Goal: Complete application form

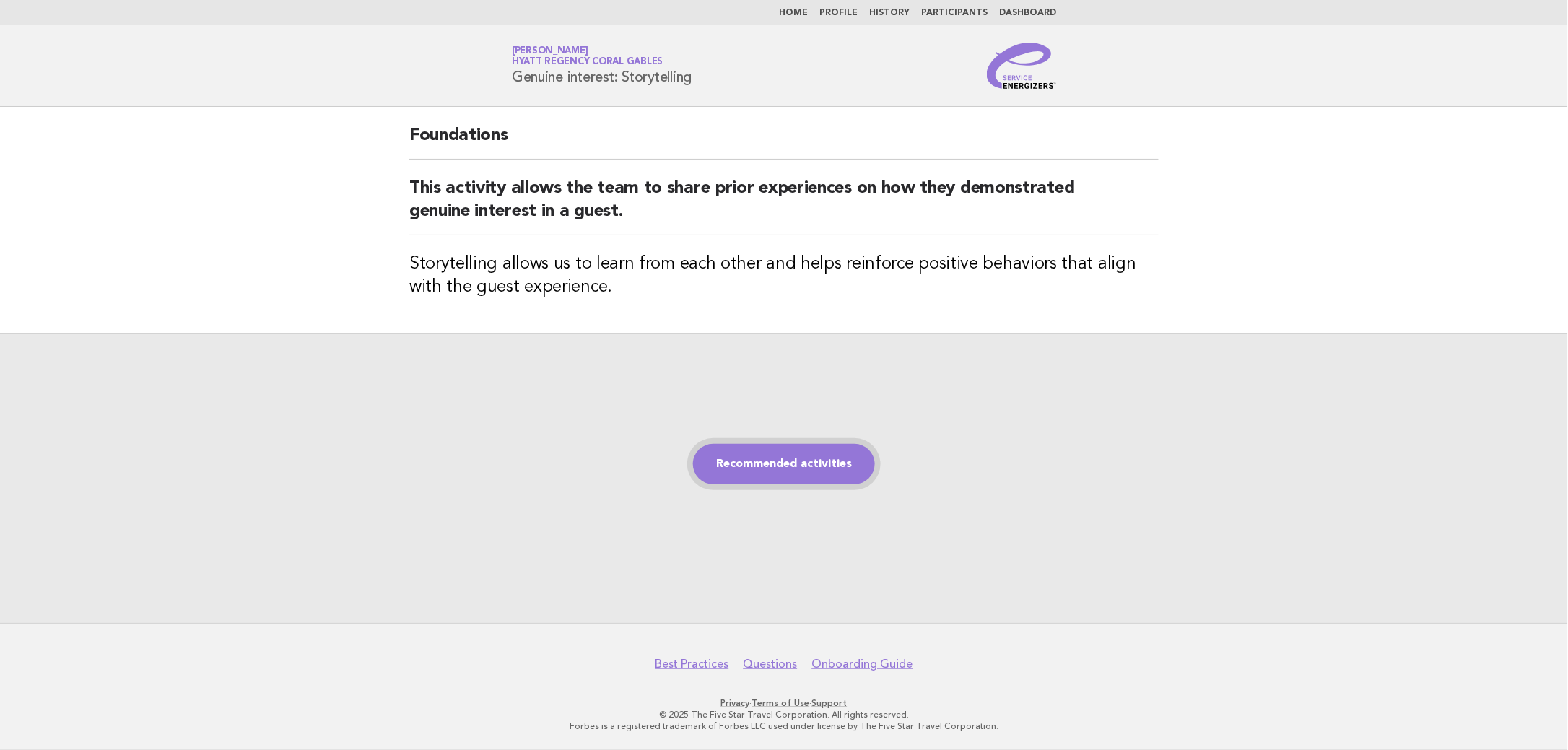
click at [782, 455] on link "Recommended activities" at bounding box center [784, 464] width 182 height 40
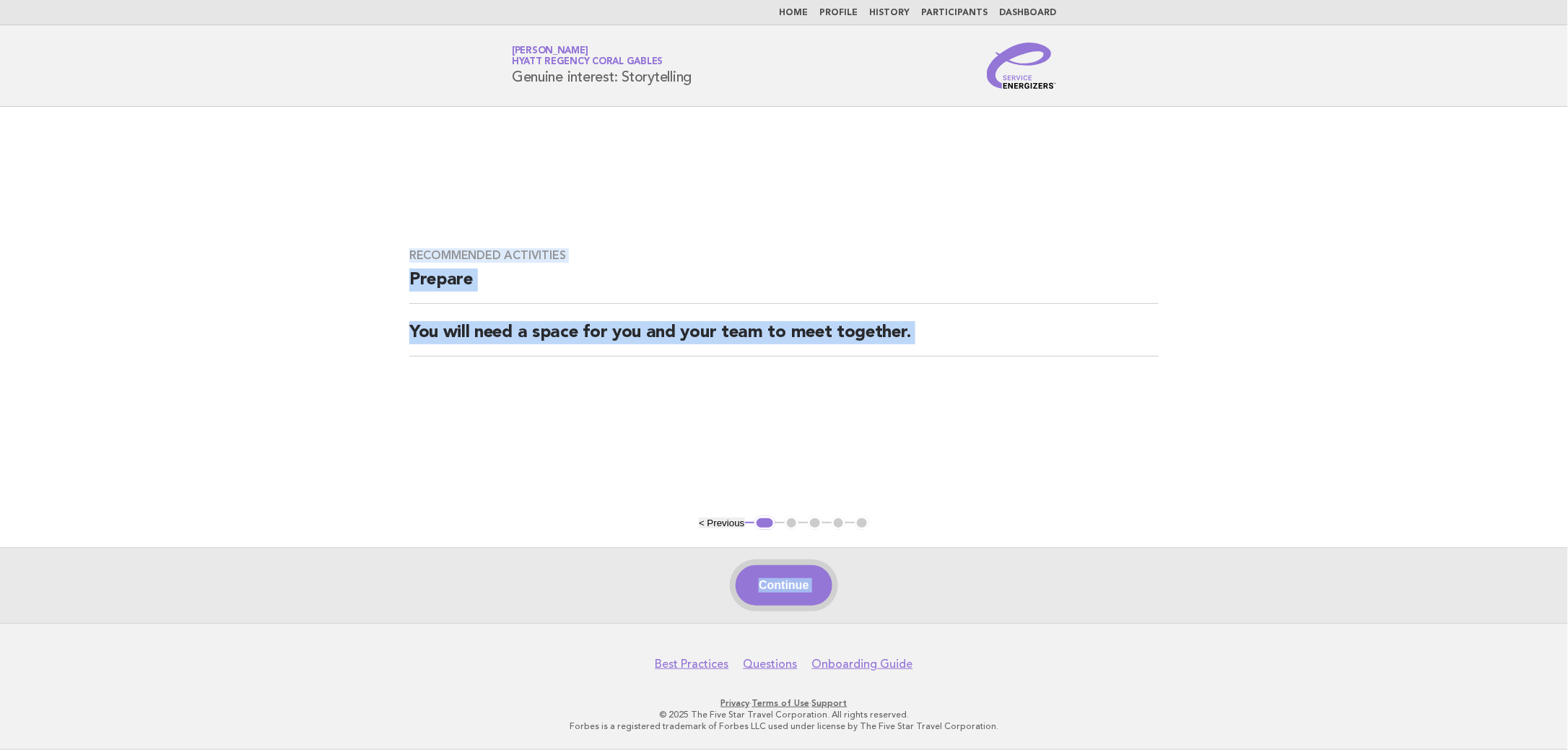
click at [817, 577] on button "Continue" at bounding box center [783, 585] width 96 height 40
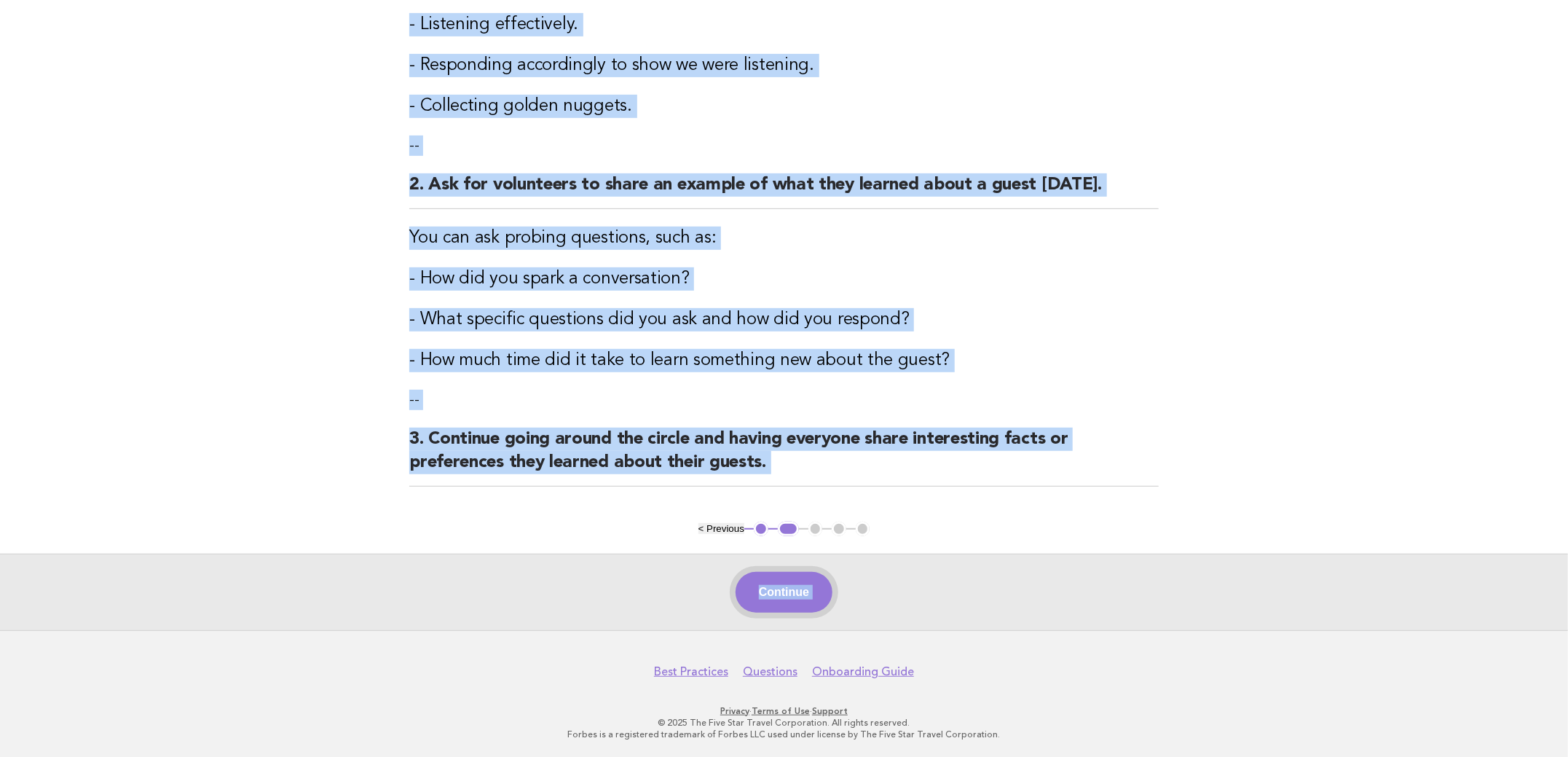
click at [795, 606] on button "Continue" at bounding box center [784, 592] width 97 height 41
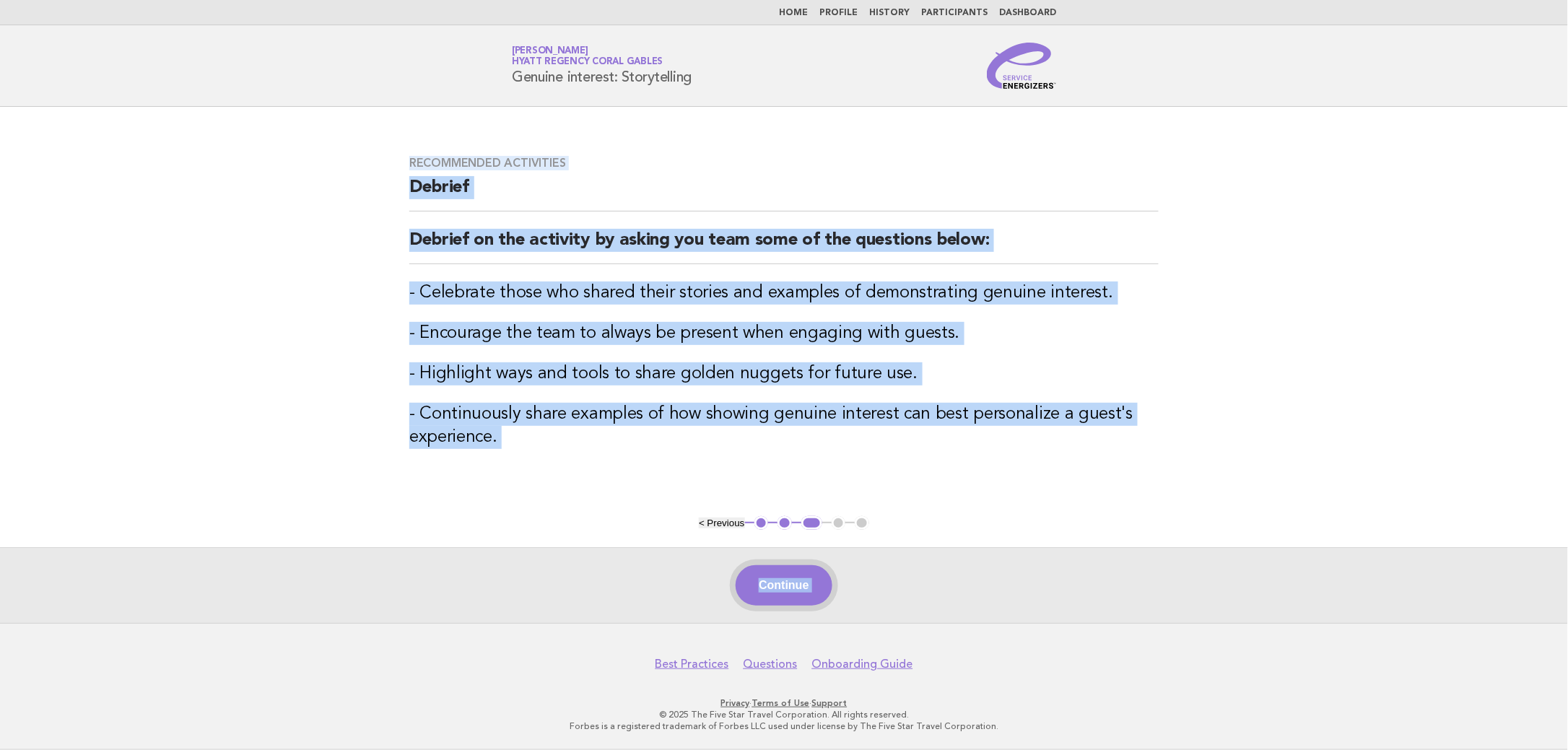
click at [783, 572] on button "Continue" at bounding box center [783, 585] width 96 height 40
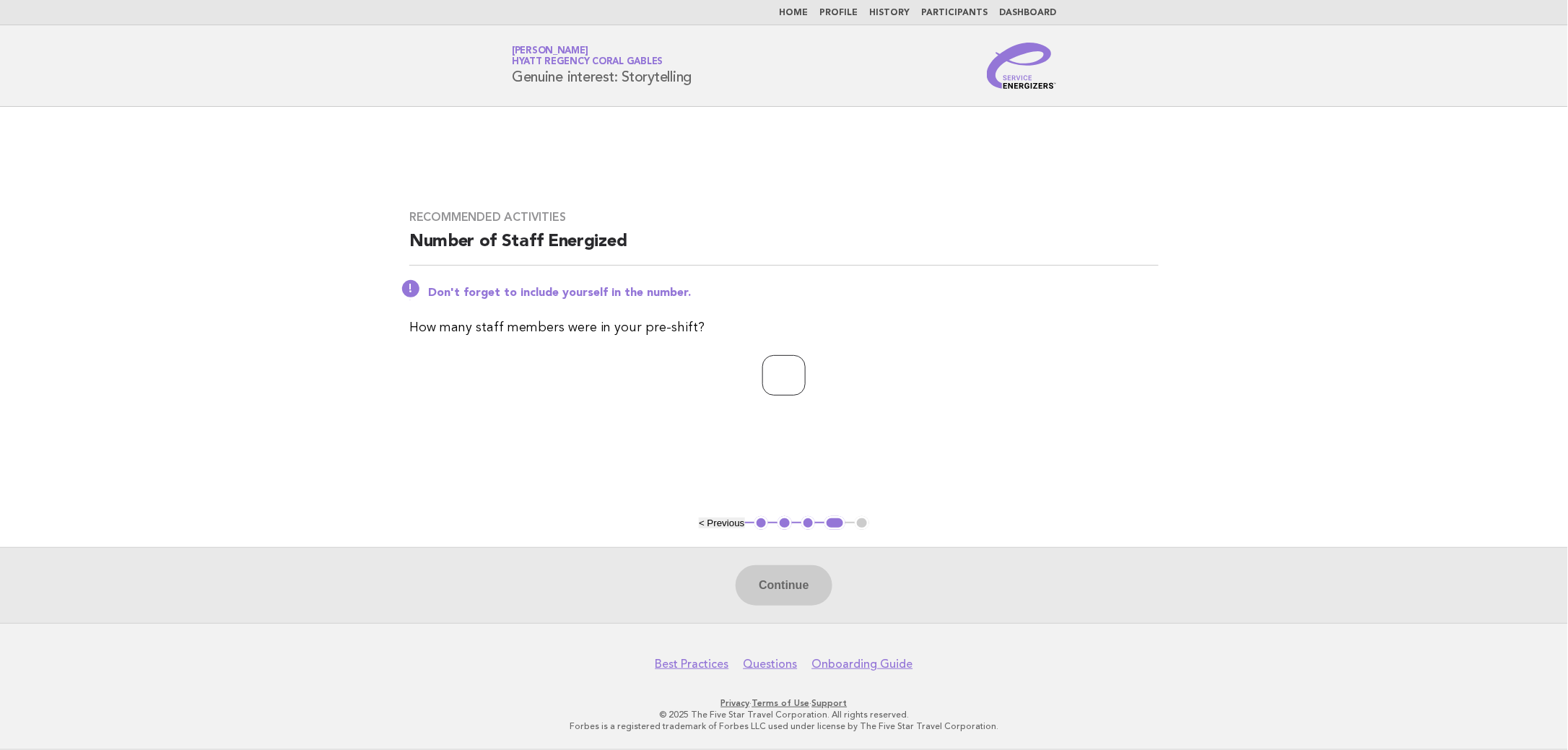
click at [806, 370] on input "*" at bounding box center [784, 375] width 44 height 40
type input "*"
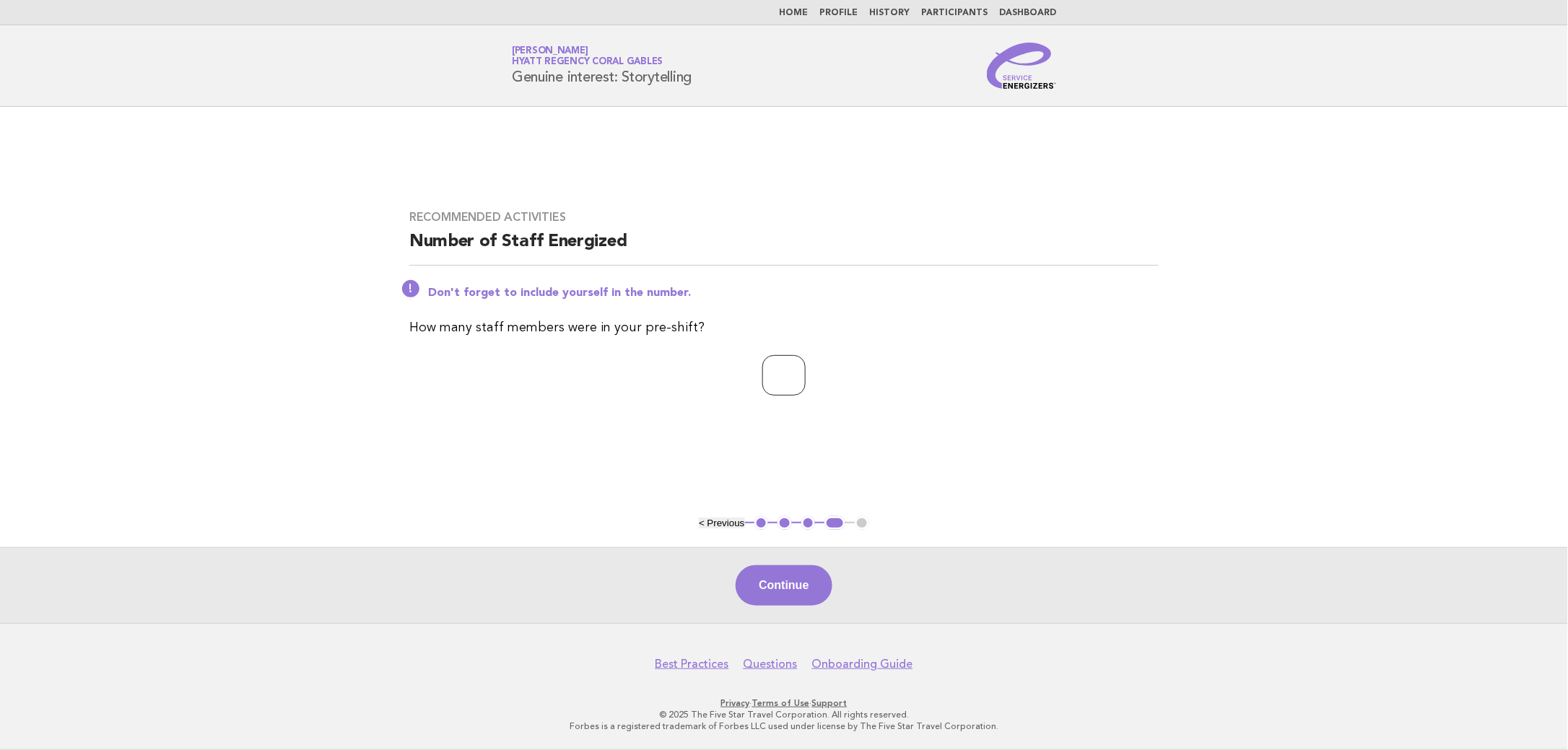
click at [806, 370] on input "*" at bounding box center [784, 375] width 44 height 40
click at [779, 580] on button "Continue" at bounding box center [783, 585] width 96 height 40
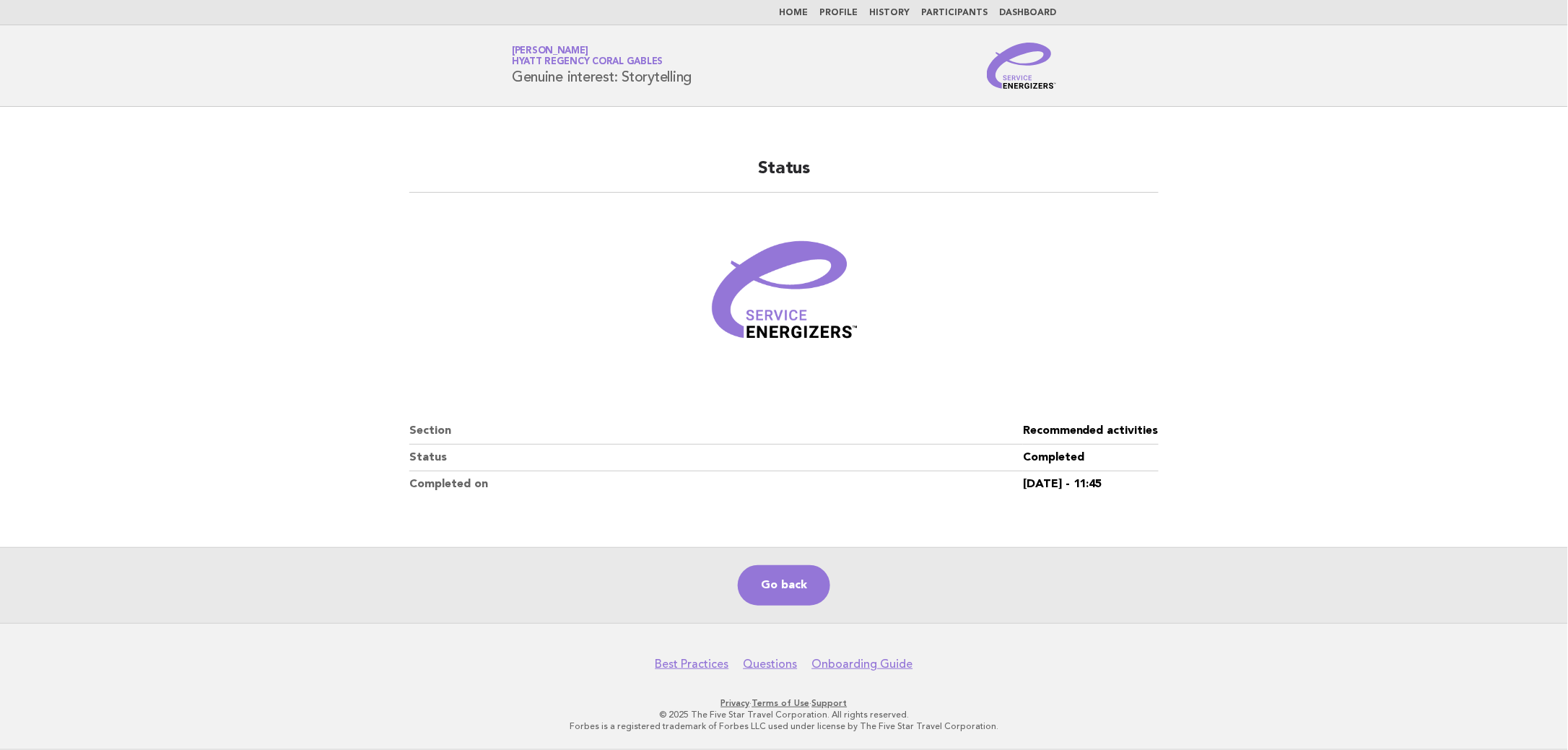
click at [807, 11] on link "Home" at bounding box center [793, 14] width 29 height 9
